Goal: Find specific page/section: Find specific page/section

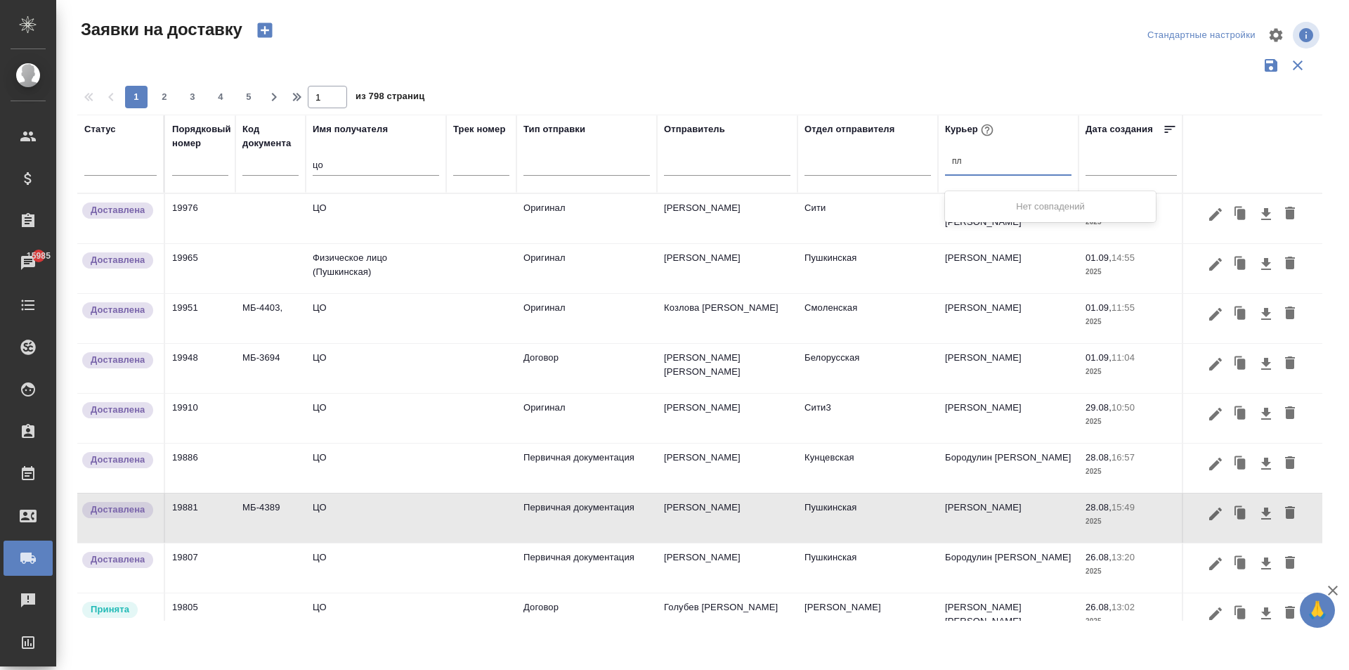
type input "п"
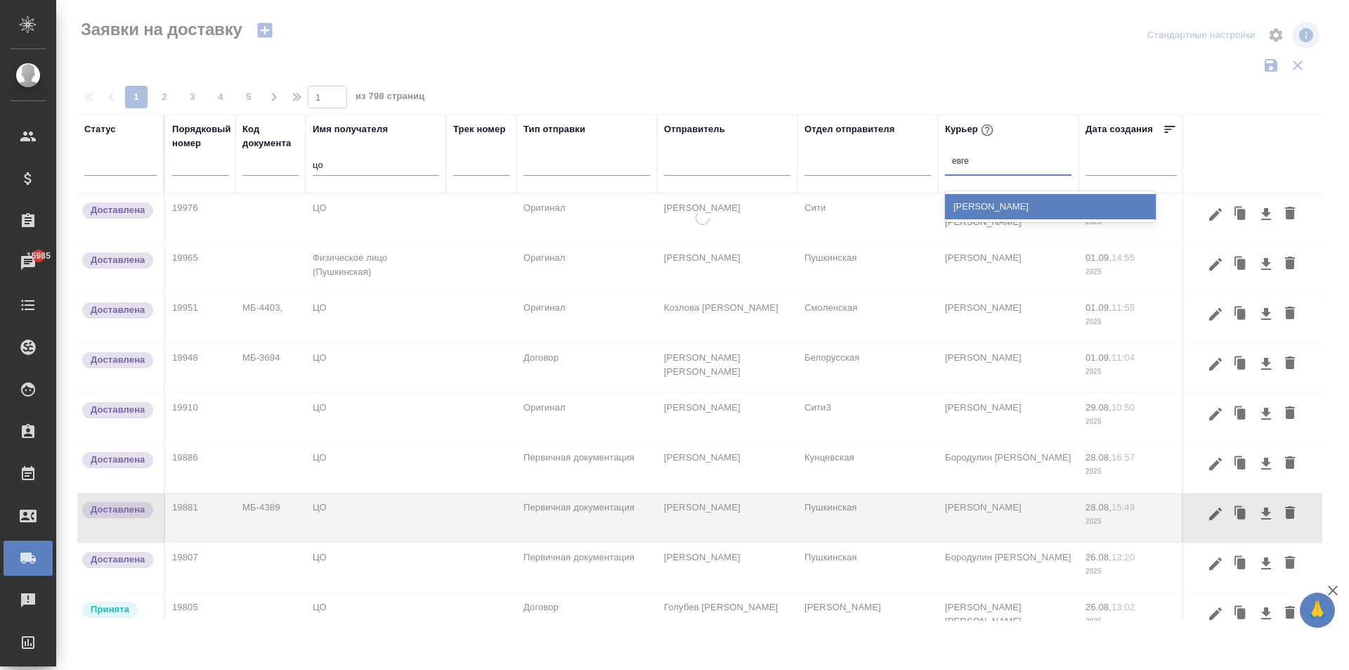
type input "[PERSON_NAME]"
click at [979, 214] on div "[PERSON_NAME]" at bounding box center [1050, 206] width 211 height 25
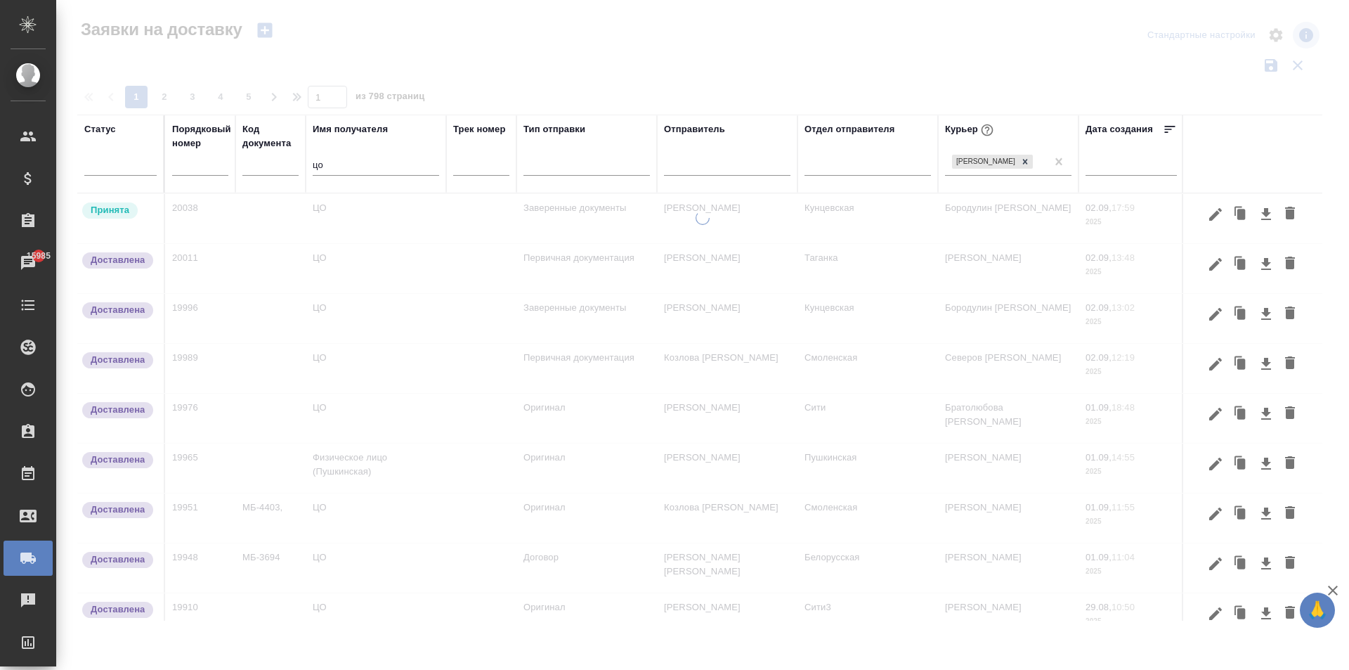
click at [979, 214] on div at bounding box center [702, 419] width 1293 height 417
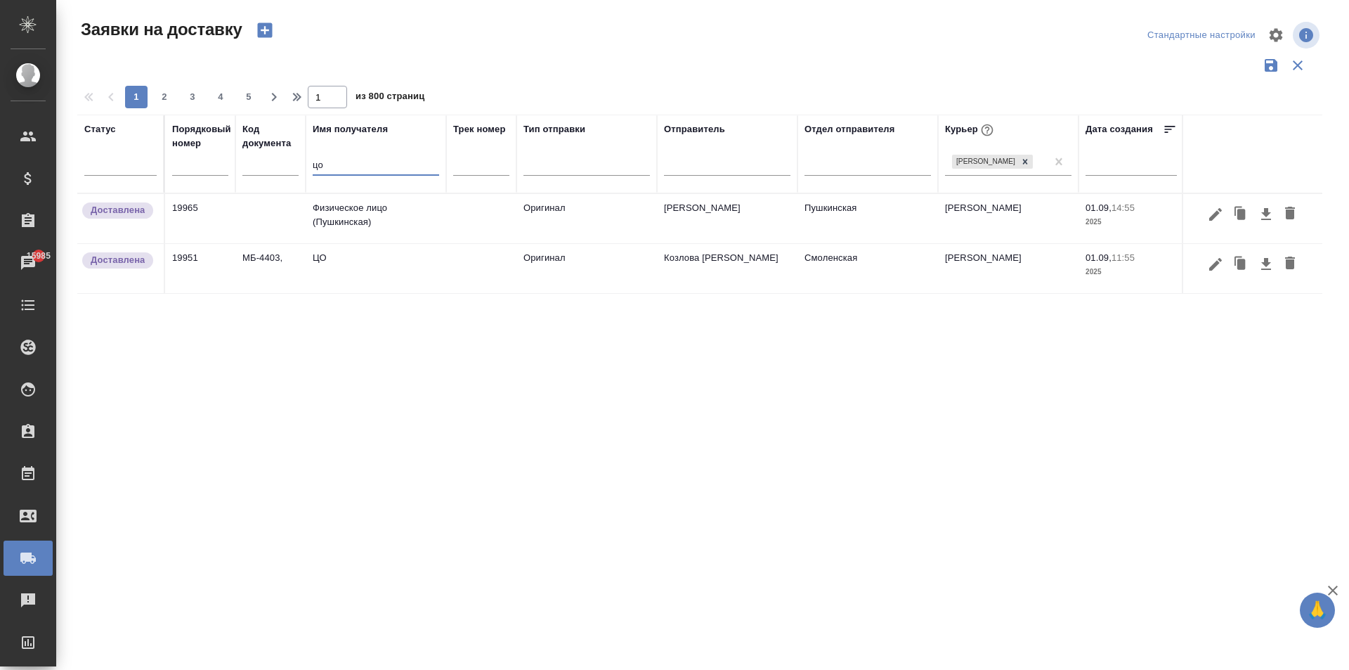
drag, startPoint x: 340, startPoint y: 172, endPoint x: 245, endPoint y: 168, distance: 95.0
click at [247, 169] on tr "Статус Порядковый номер Код документа Имя получателя цо Трек номер Тип отправки…" at bounding box center [806, 154] width 1458 height 79
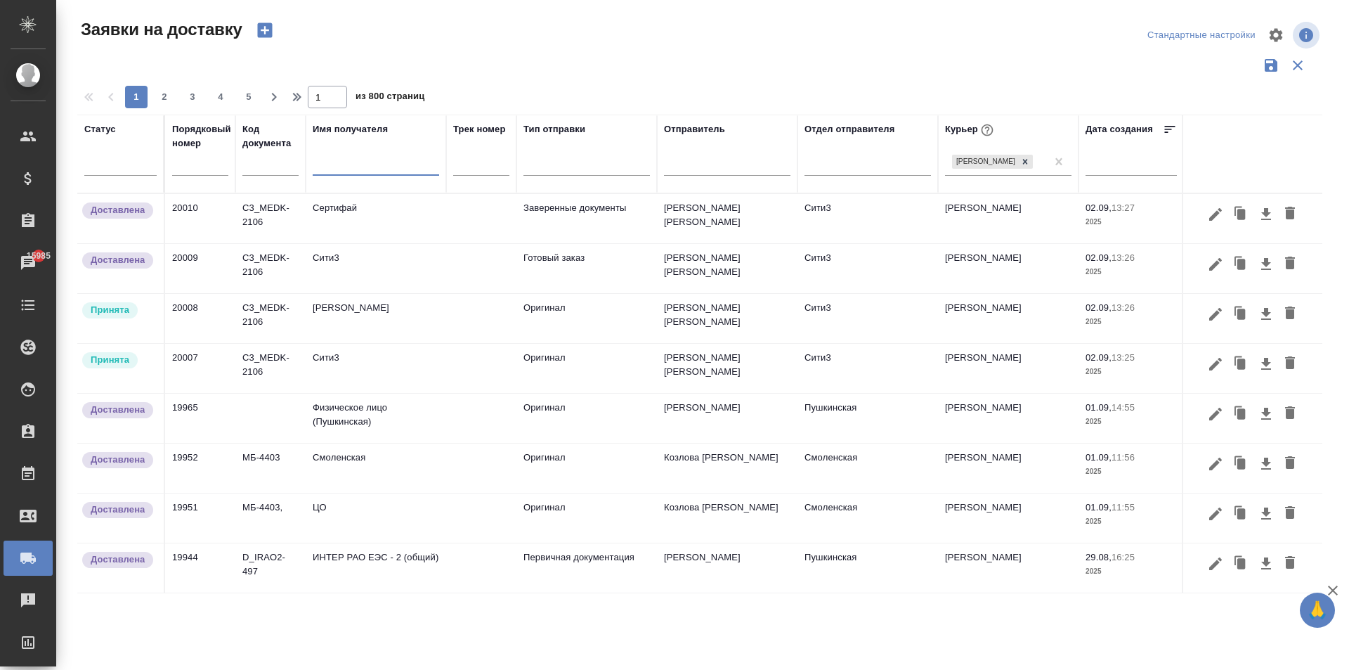
click at [377, 369] on td "Сити3" at bounding box center [376, 368] width 141 height 49
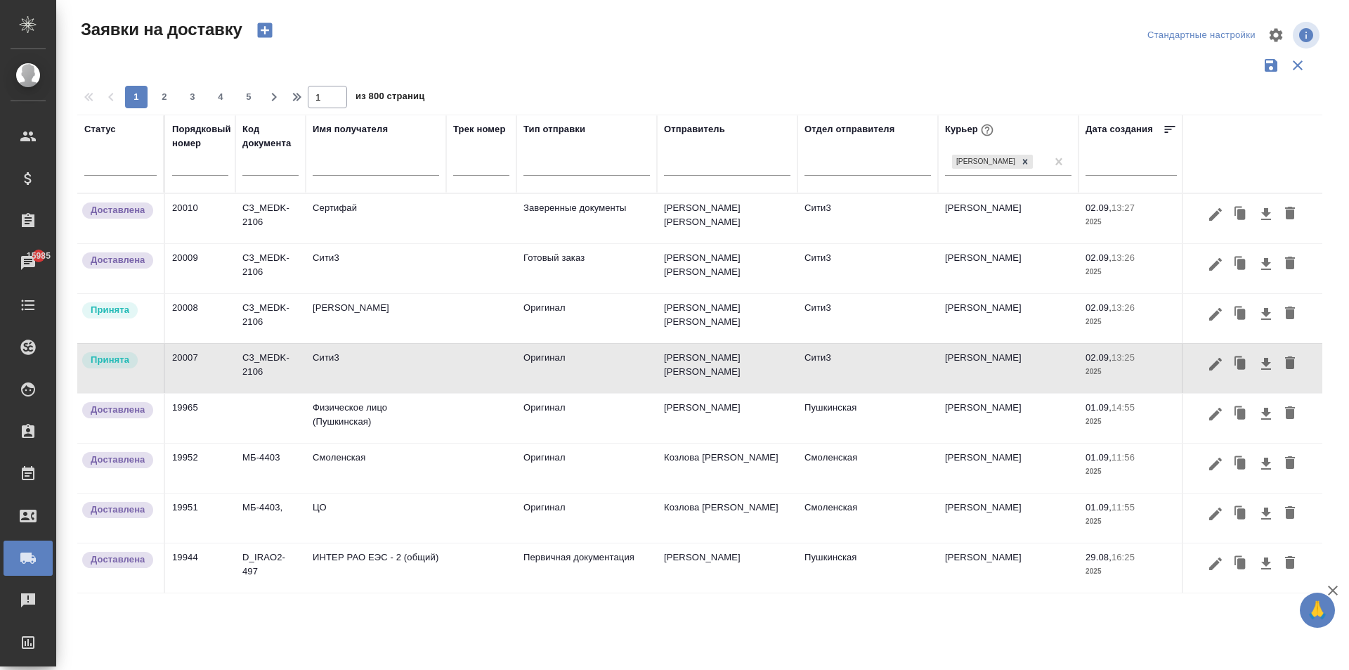
click at [377, 369] on td "Сити3" at bounding box center [376, 368] width 141 height 49
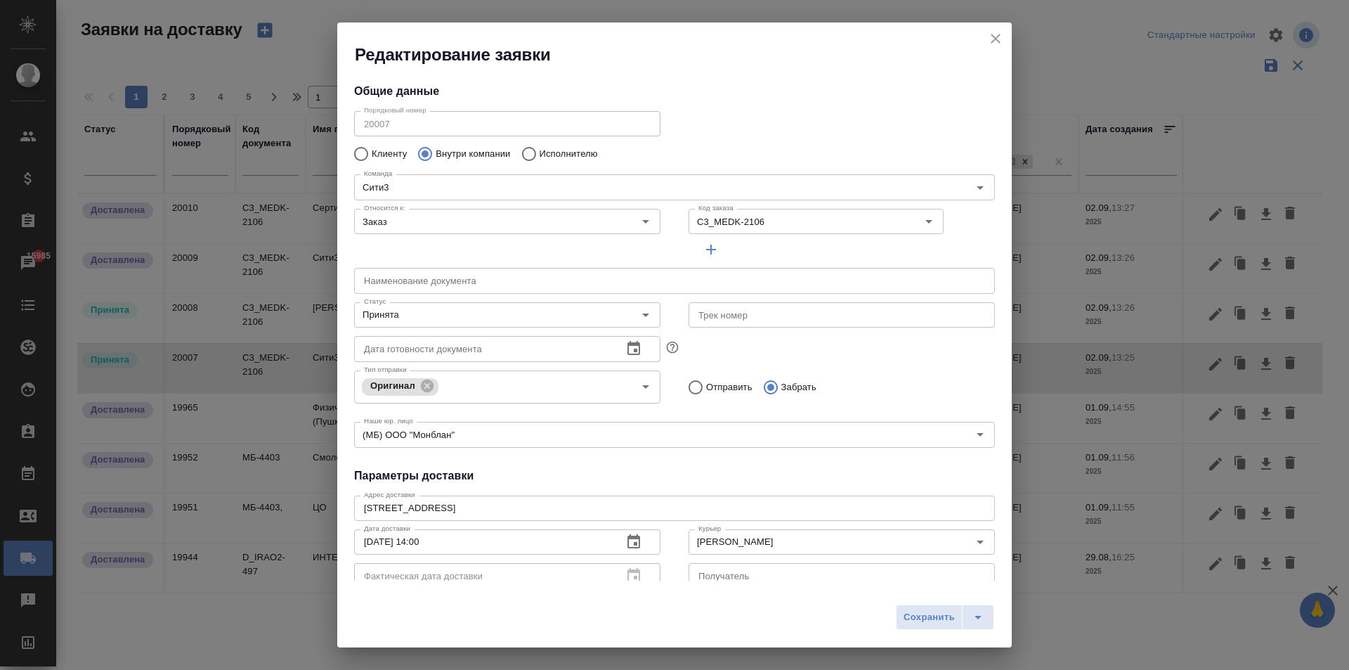
type input "[PERSON_NAME] [PERSON_NAME]"
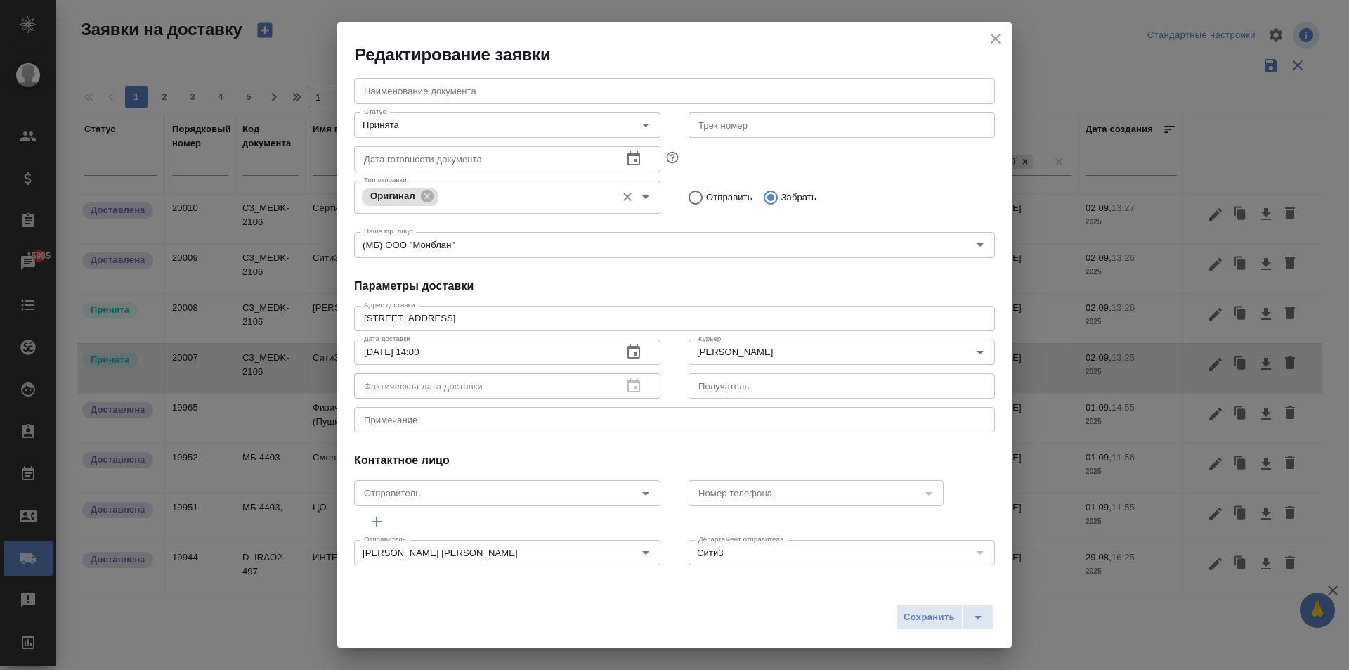
scroll to position [191, 0]
click at [993, 35] on icon "close" at bounding box center [996, 39] width 10 height 10
